Goal: Information Seeking & Learning: Learn about a topic

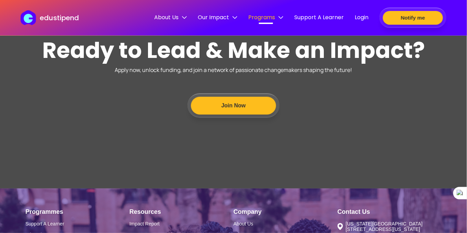
scroll to position [2342, 0]
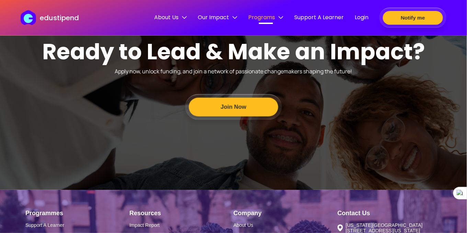
click at [229, 117] on button "Join Now" at bounding box center [233, 107] width 89 height 19
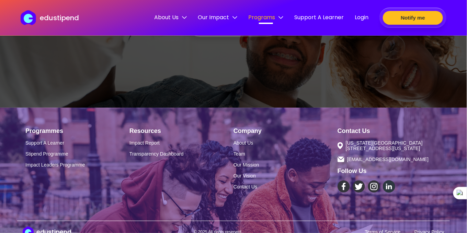
scroll to position [2448, 0]
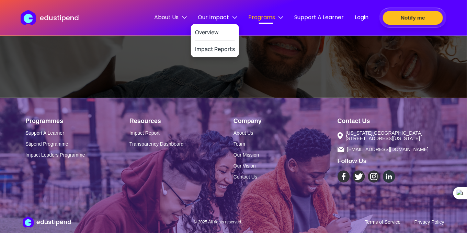
click at [214, 16] on span "Our Impact" at bounding box center [217, 17] width 39 height 9
click at [218, 31] on link "Overview" at bounding box center [215, 32] width 40 height 17
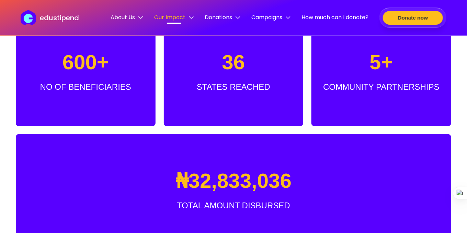
scroll to position [346, 0]
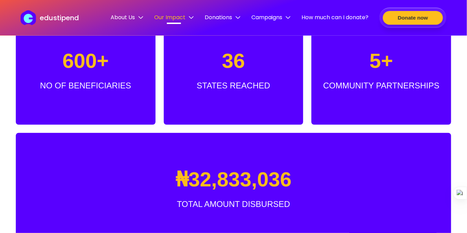
click at [382, 63] on h2 "5+" at bounding box center [380, 61] width 23 height 24
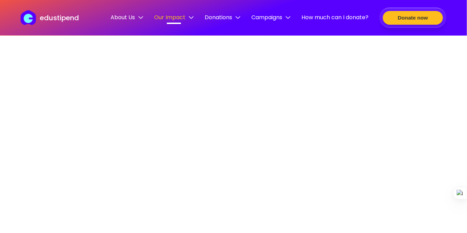
scroll to position [86, 0]
